Goal: Check status: Check status

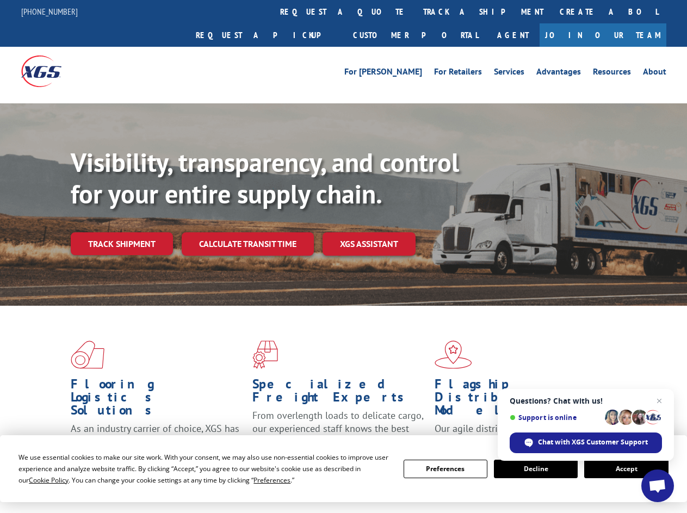
click at [343, 256] on div "Visibility, transparency, and control for your entire supply chain. Track shipm…" at bounding box center [379, 223] width 617 height 152
click at [38, 480] on span "Cookie Policy" at bounding box center [49, 480] width 40 height 9
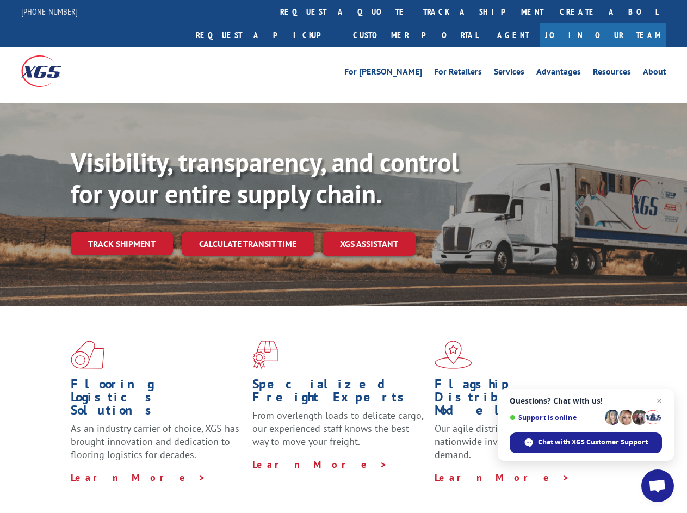
click at [262, 480] on div "Flooring Logistics Solutions As an industry carrier of choice, XGS has brought …" at bounding box center [343, 415] width 687 height 219
click at [446, 469] on div "Flooring Logistics Solutions As an industry carrier of choice, XGS has brought …" at bounding box center [343, 412] width 687 height 213
click at [536, 469] on div "Flooring Logistics Solutions As an industry carrier of choice, XGS has brought …" at bounding box center [343, 412] width 687 height 213
click at [626, 469] on div "Flooring Logistics Solutions As an industry carrier of choice, XGS has brought …" at bounding box center [343, 412] width 687 height 213
click at [343, 256] on div "Visibility, transparency, and control for your entire supply chain. Track shipm…" at bounding box center [379, 223] width 617 height 152
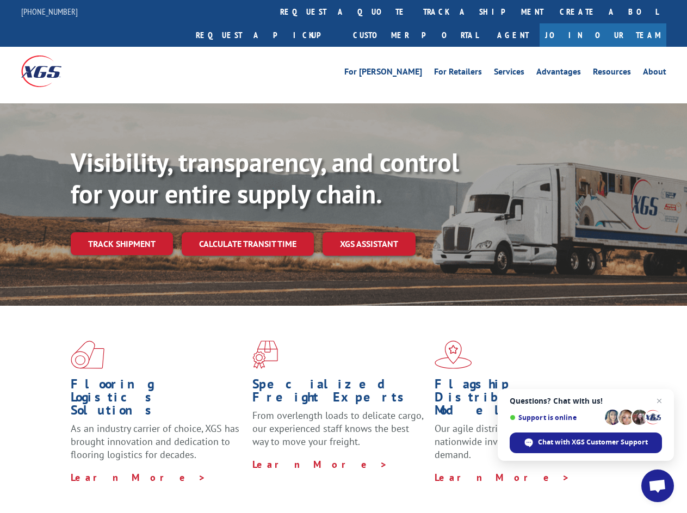
click at [415, 11] on link "track a shipment" at bounding box center [483, 11] width 137 height 23
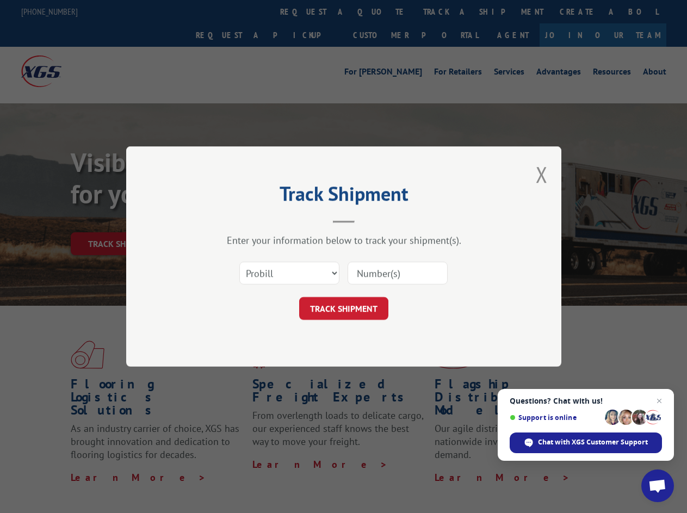
click at [380, 11] on div "Track Shipment Enter your information below to track your shipment(s). Select c…" at bounding box center [343, 256] width 687 height 513
click at [448, 11] on div "Track Shipment Enter your information below to track your shipment(s). Select c…" at bounding box center [343, 256] width 687 height 513
